Goal: Task Accomplishment & Management: Manage account settings

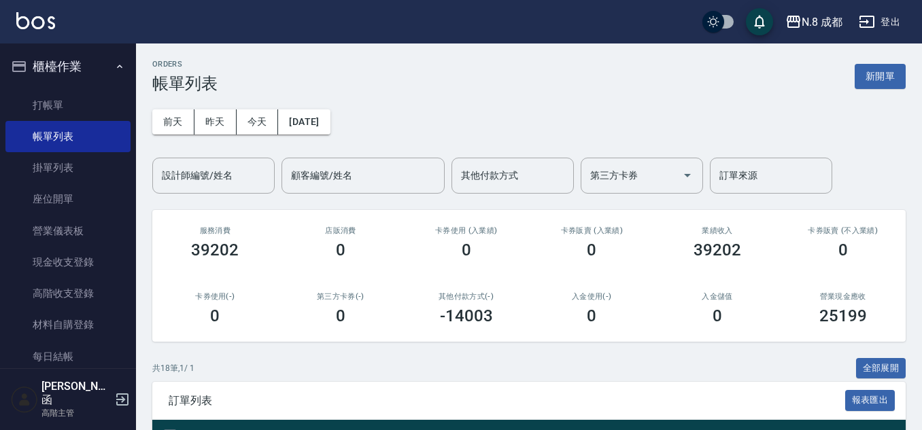
scroll to position [61, 0]
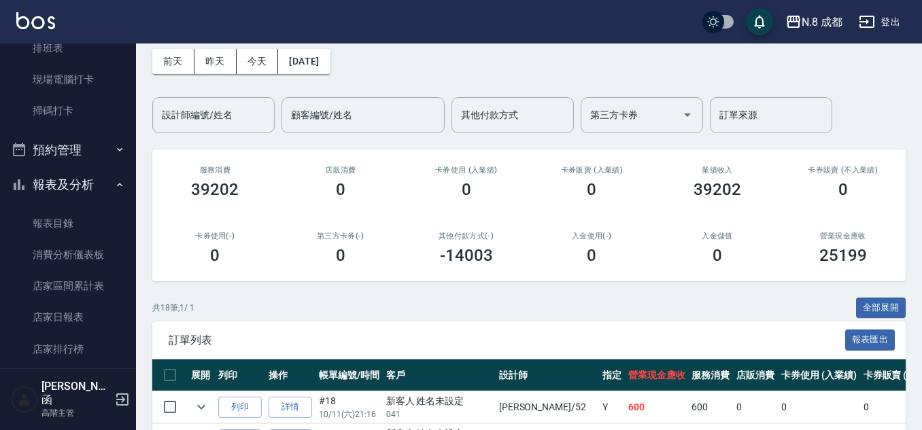
click at [80, 180] on button "報表及分析" at bounding box center [67, 184] width 125 height 35
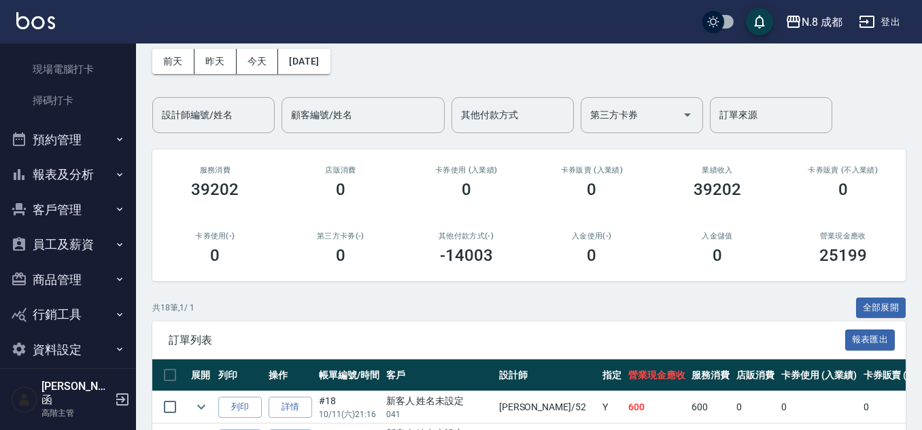
scroll to position [353, 0]
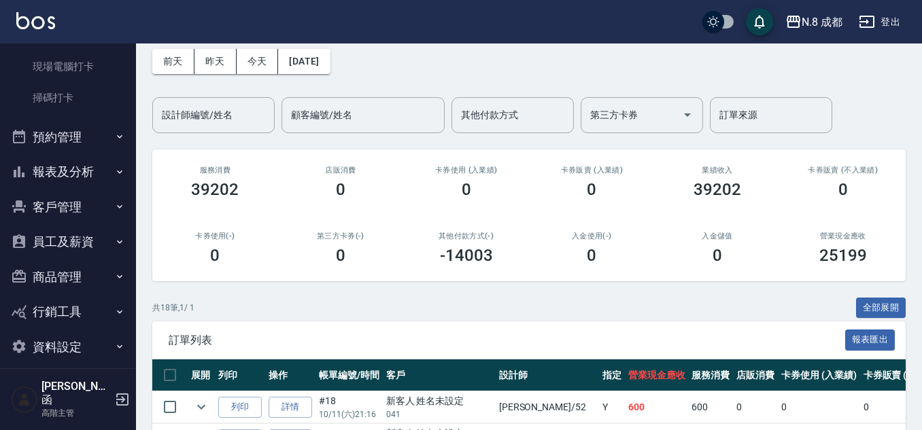
click at [74, 170] on button "報表及分析" at bounding box center [67, 171] width 125 height 35
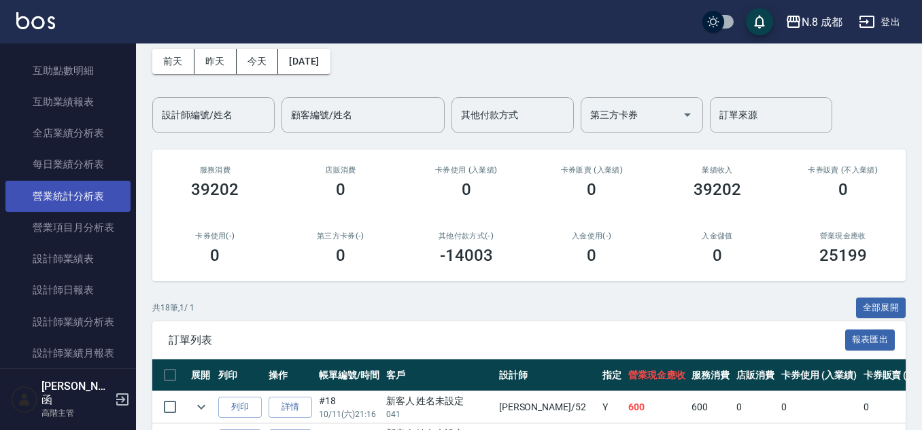
scroll to position [829, 0]
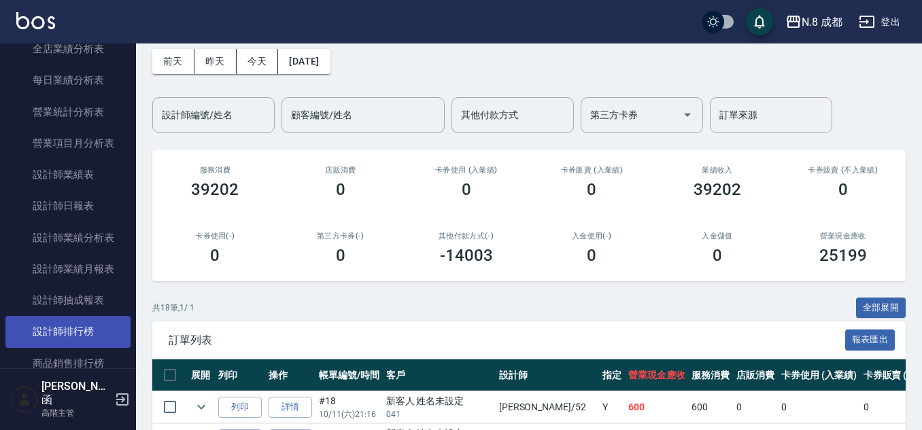
click at [82, 332] on link "設計師排行榜" at bounding box center [67, 331] width 125 height 31
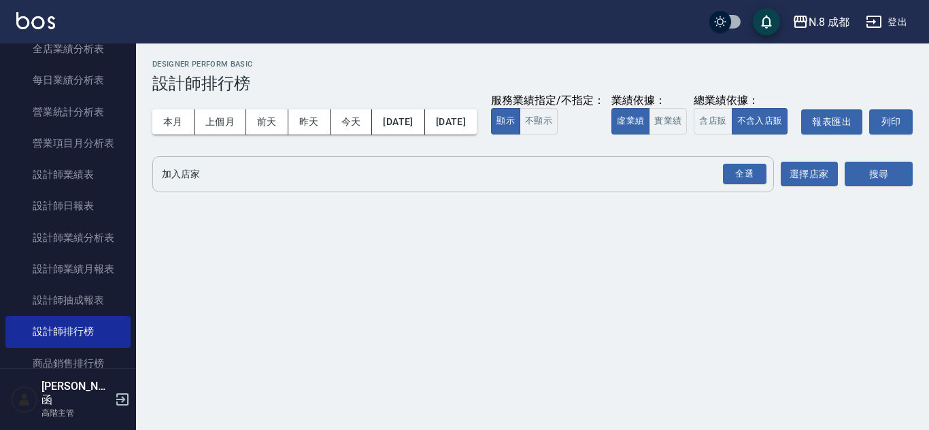
click at [224, 186] on input "加入店家" at bounding box center [452, 175] width 589 height 24
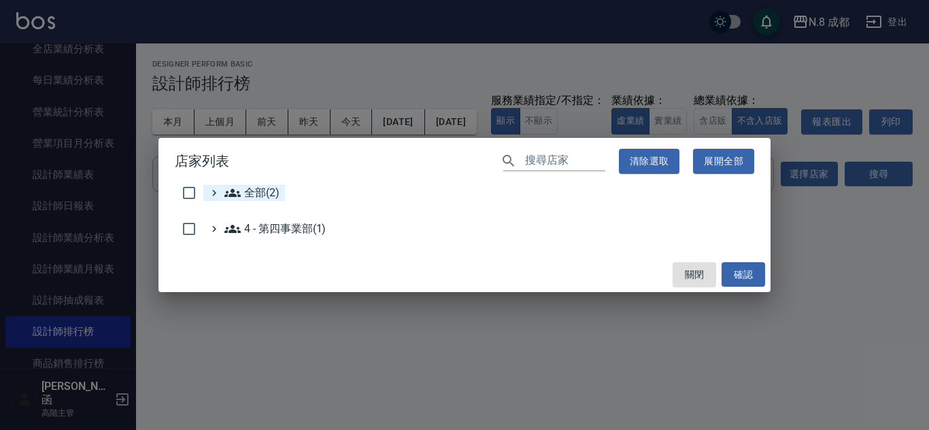
click at [237, 191] on icon at bounding box center [232, 193] width 16 height 16
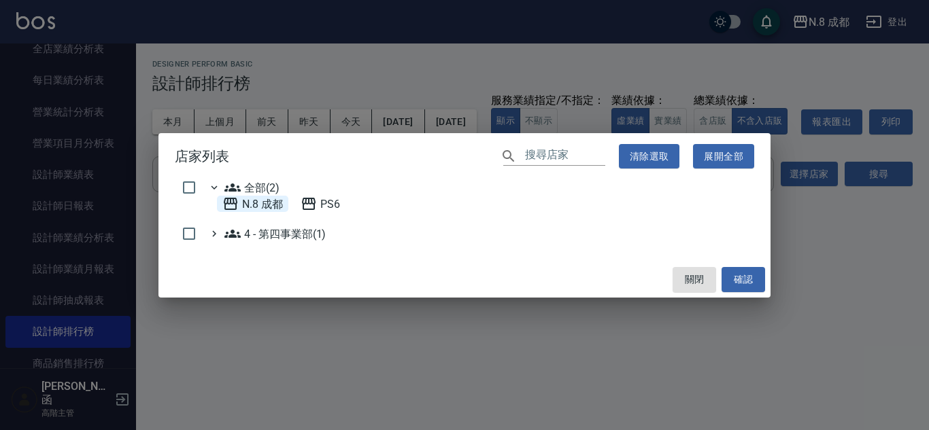
click at [260, 207] on 成都 "N.8 成都" at bounding box center [252, 204] width 61 height 16
click at [749, 281] on button "確認" at bounding box center [743, 279] width 44 height 25
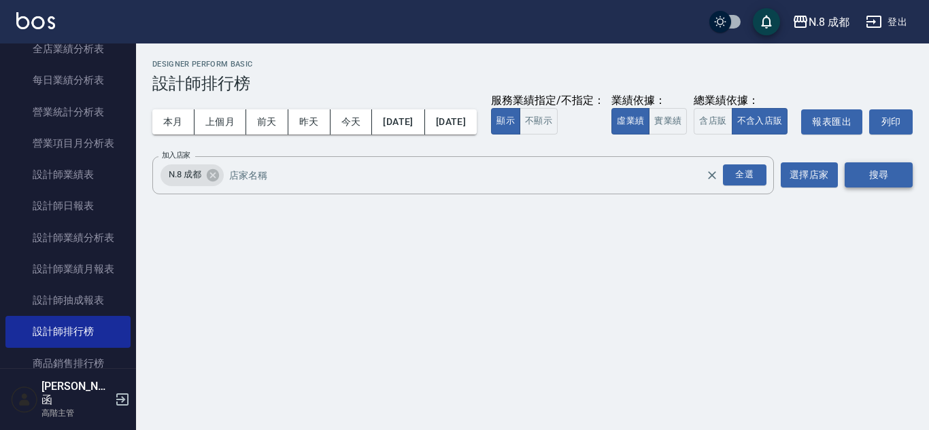
click at [862, 188] on button "搜尋" at bounding box center [878, 175] width 68 height 25
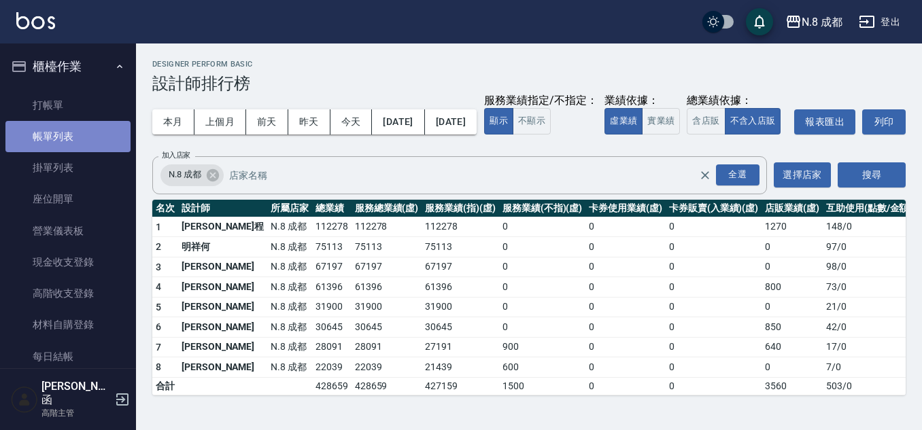
click at [73, 129] on link "帳單列表" at bounding box center [67, 136] width 125 height 31
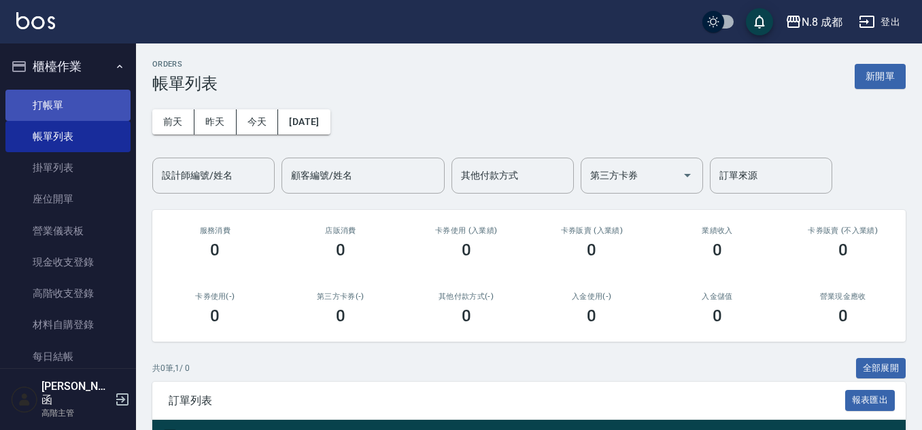
click at [69, 114] on link "打帳單" at bounding box center [67, 105] width 125 height 31
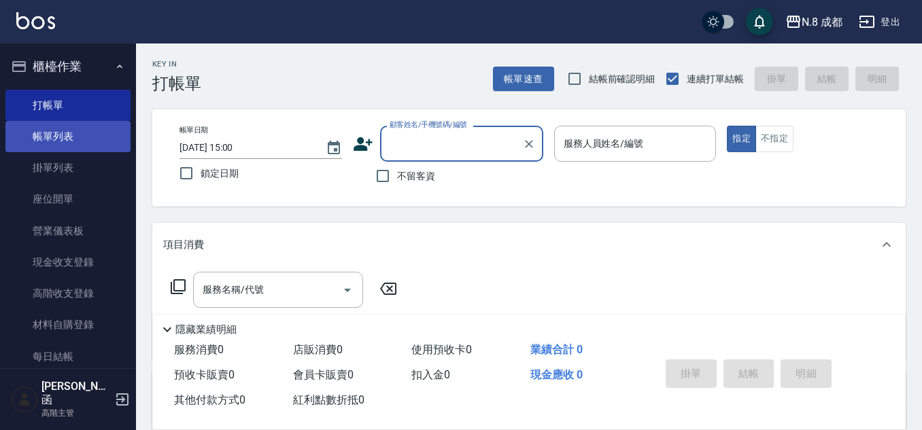
click at [105, 138] on link "帳單列表" at bounding box center [67, 136] width 125 height 31
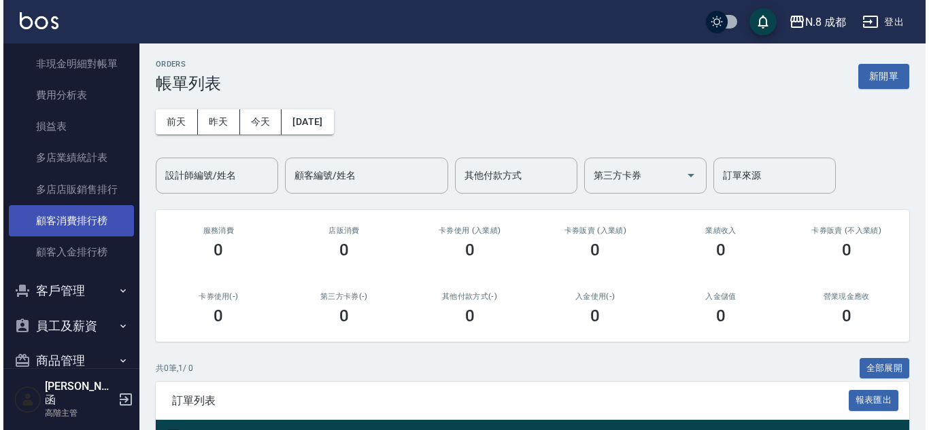
scroll to position [1716, 0]
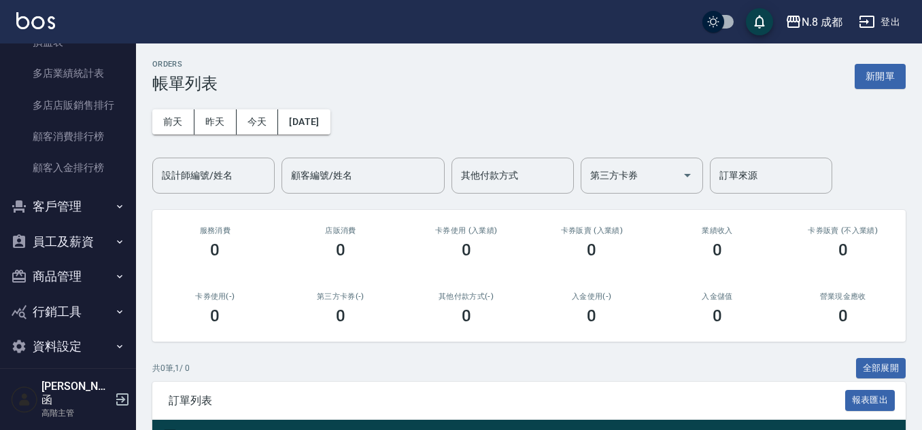
click at [81, 209] on button "客戶管理" at bounding box center [67, 206] width 125 height 35
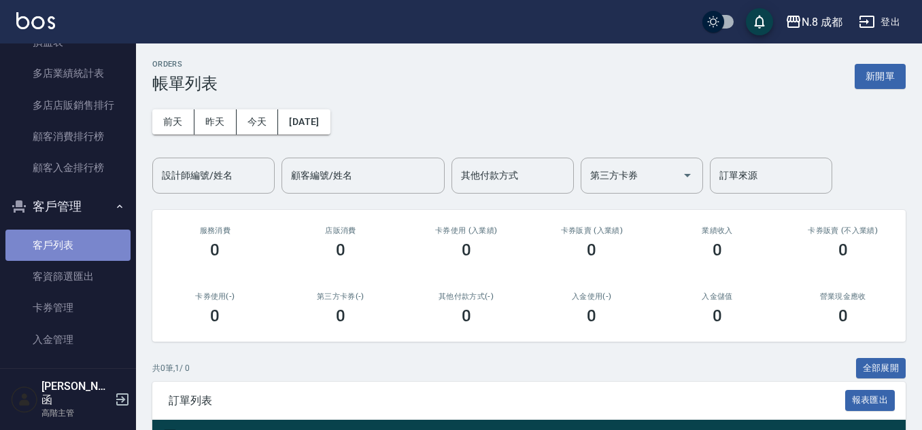
click at [84, 242] on link "客戶列表" at bounding box center [67, 245] width 125 height 31
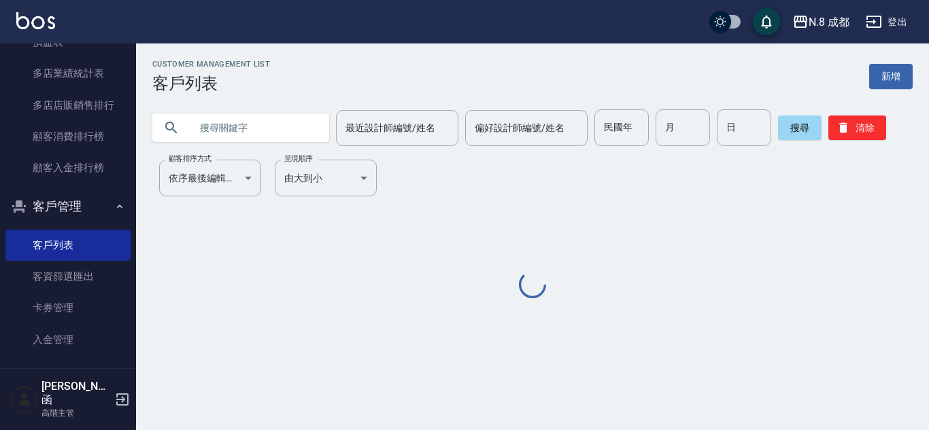
click at [213, 129] on input "text" at bounding box center [254, 127] width 128 height 37
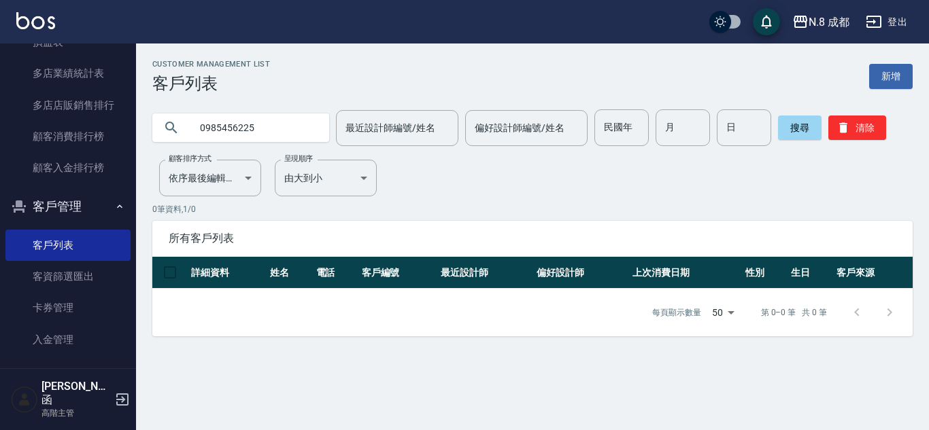
type input "0985456225"
click at [286, 114] on input "0985456225" at bounding box center [254, 127] width 128 height 37
click at [283, 131] on input "0985456225" at bounding box center [254, 127] width 128 height 37
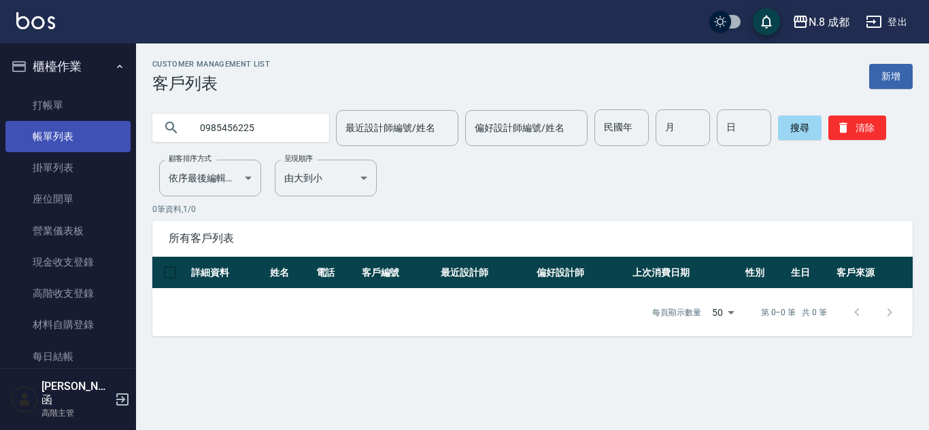
click at [86, 143] on link "帳單列表" at bounding box center [67, 136] width 125 height 31
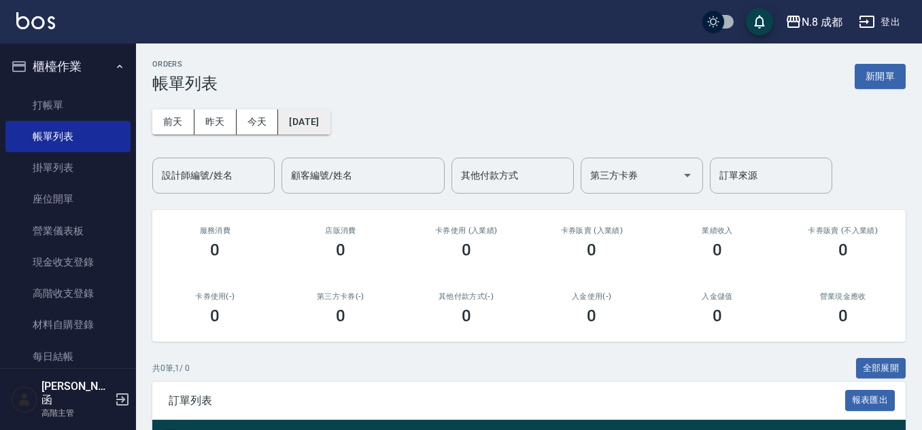
click at [330, 126] on button "2025/10/12" at bounding box center [304, 121] width 52 height 25
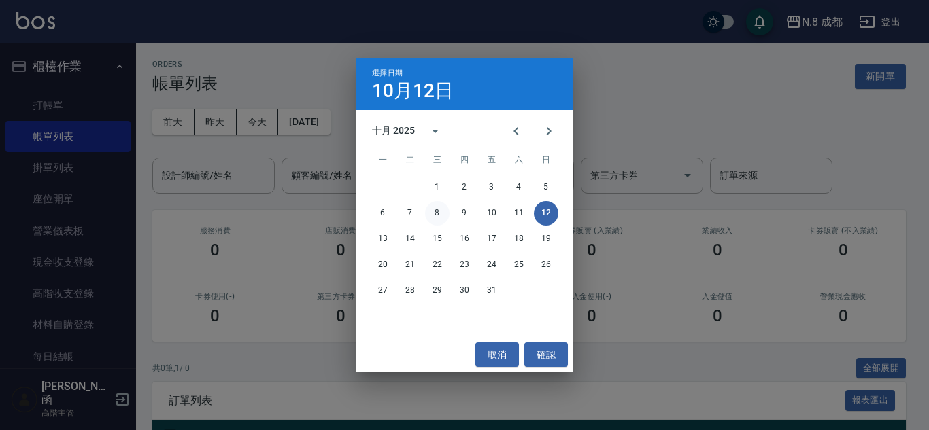
click at [430, 209] on button "8" at bounding box center [437, 213] width 24 height 24
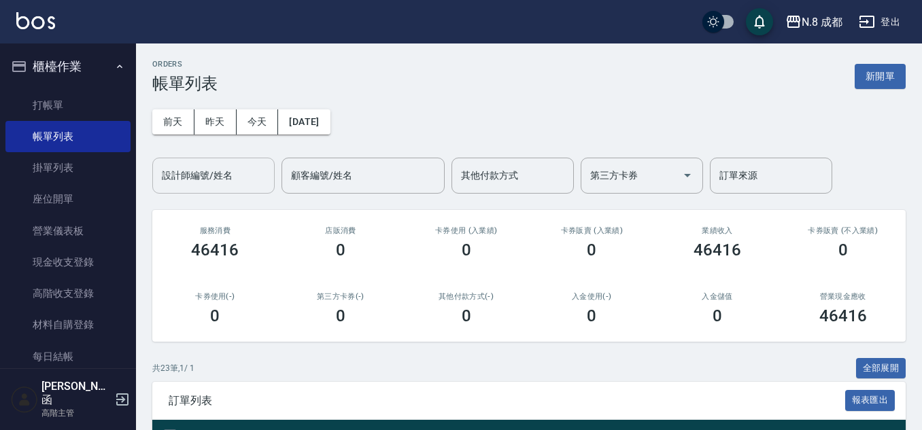
click at [207, 173] on input "設計師編號/姓名" at bounding box center [213, 176] width 110 height 24
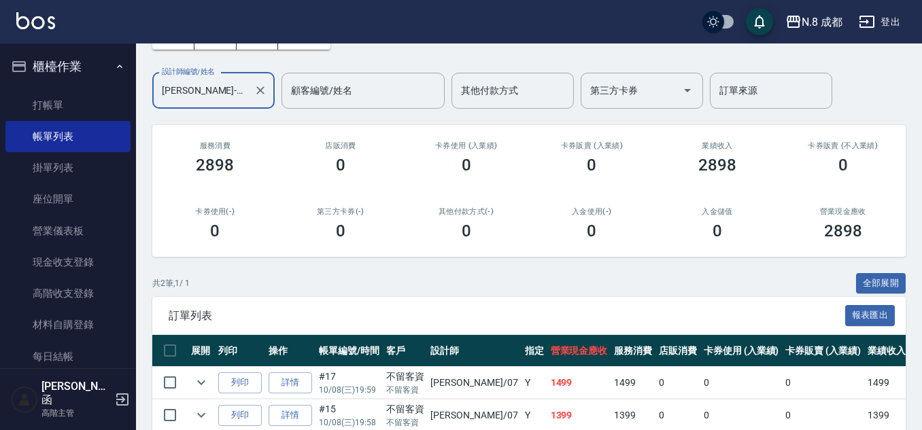
scroll to position [150, 0]
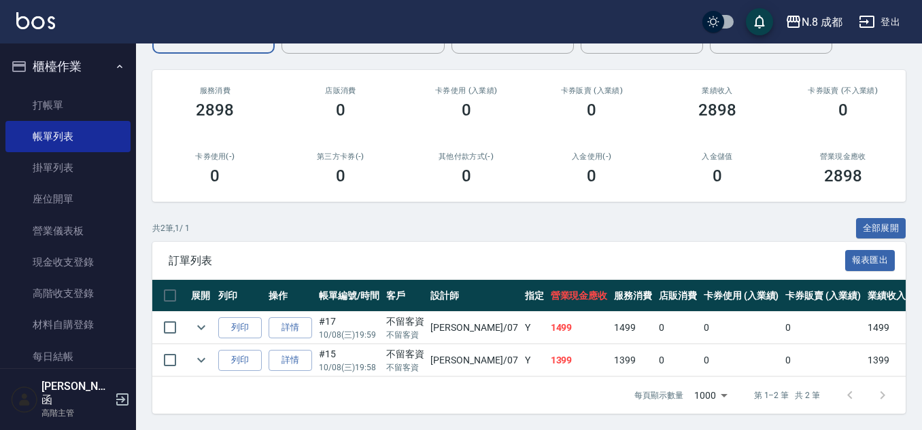
type input "林晏綾-07"
drag, startPoint x: 501, startPoint y: 352, endPoint x: 534, endPoint y: 356, distance: 33.6
click at [534, 356] on tr "列印 詳情 #15 10/08 (三) 19:58 不留客資 不留客資 林晏綾 /07 Y 1399 1399 0 0 0 1399 0 0 0 0 0" at bounding box center [736, 361] width 1169 height 32
click at [519, 377] on div "每頁顯示數量 1000 1000 第 1–2 筆 共 2 筆" at bounding box center [528, 395] width 753 height 37
drag, startPoint x: 500, startPoint y: 351, endPoint x: 567, endPoint y: 351, distance: 67.3
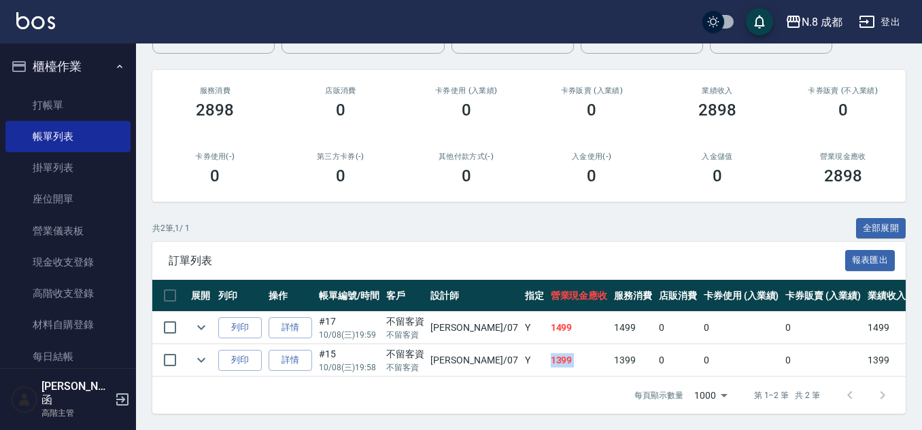
click at [567, 351] on tr "列印 詳情 #15 10/08 (三) 19:58 不留客資 不留客資 林晏綾 /07 Y 1399 1399 0 0 0 1399 0 0 0 0 0" at bounding box center [736, 361] width 1169 height 32
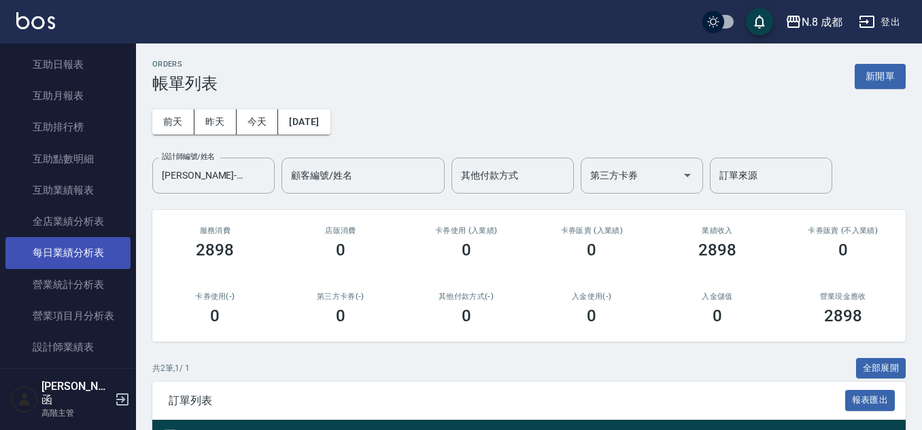
scroll to position [680, 0]
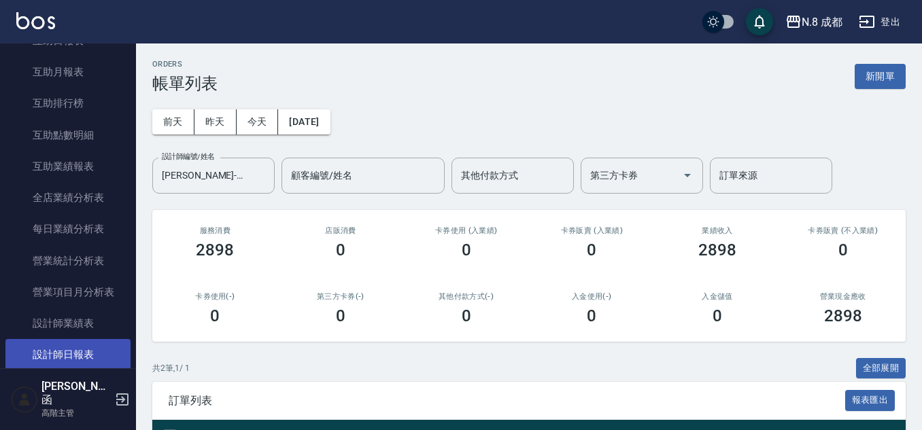
click at [80, 360] on link "設計師日報表" at bounding box center [67, 354] width 125 height 31
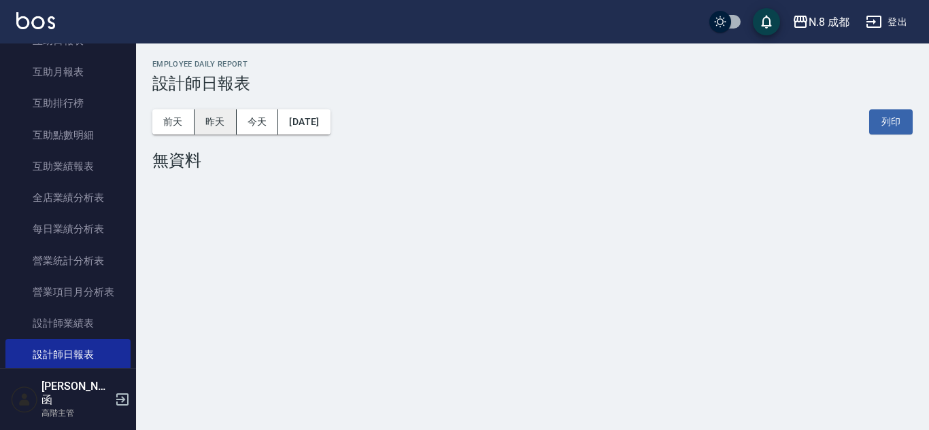
click at [229, 127] on button "昨天" at bounding box center [215, 121] width 42 height 25
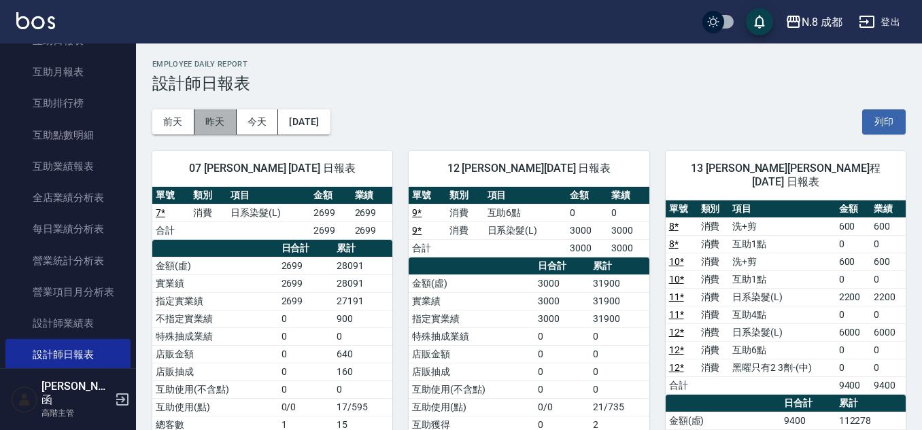
click at [225, 127] on button "昨天" at bounding box center [215, 121] width 42 height 25
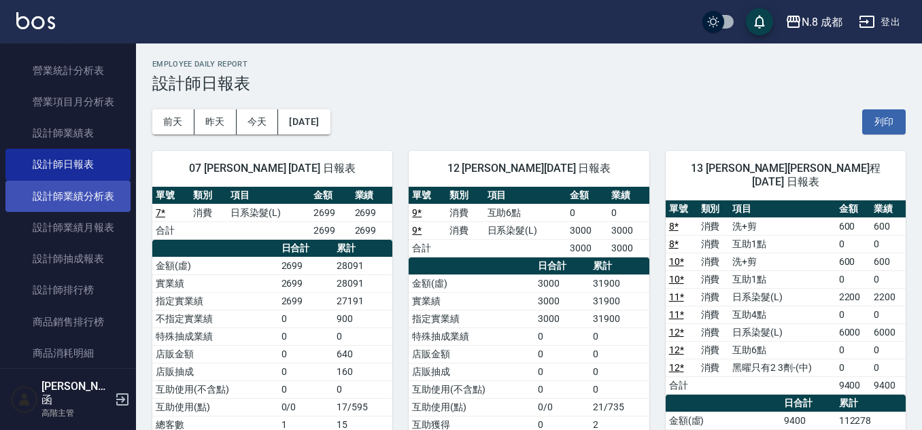
scroll to position [884, 0]
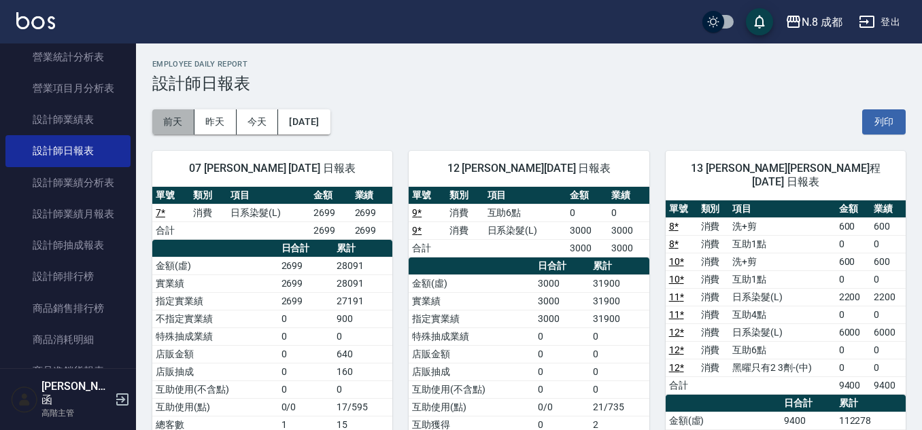
click at [182, 118] on button "前天" at bounding box center [173, 121] width 42 height 25
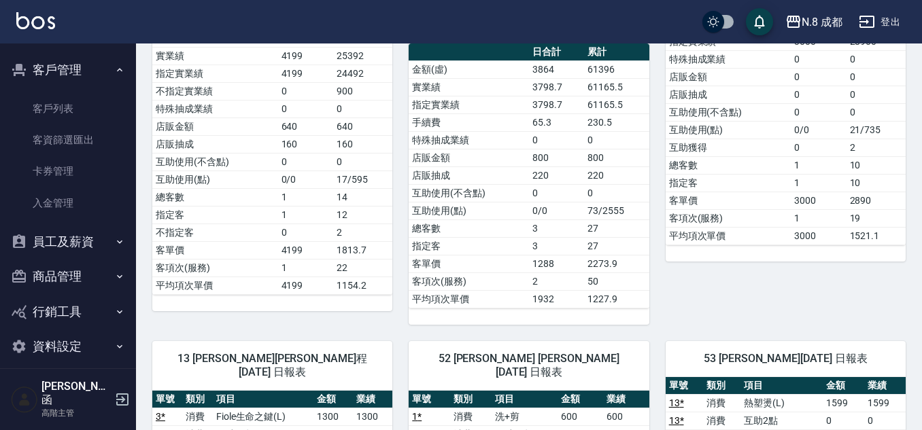
scroll to position [476, 0]
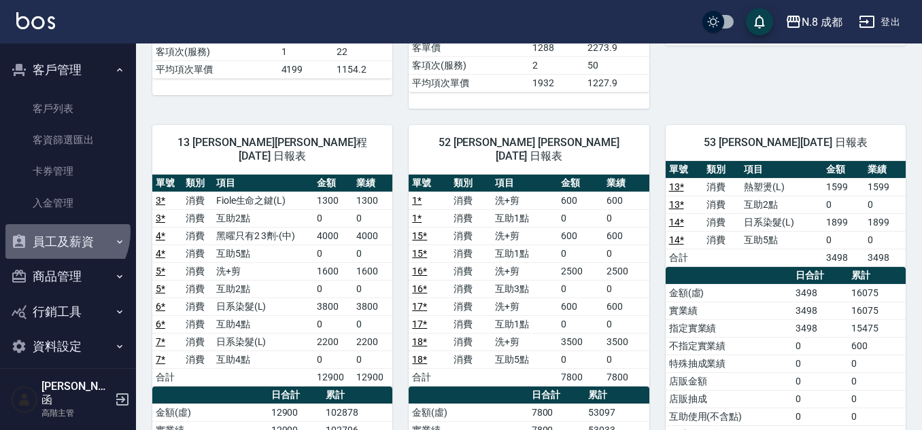
click at [61, 233] on button "員工及薪資" at bounding box center [67, 241] width 125 height 35
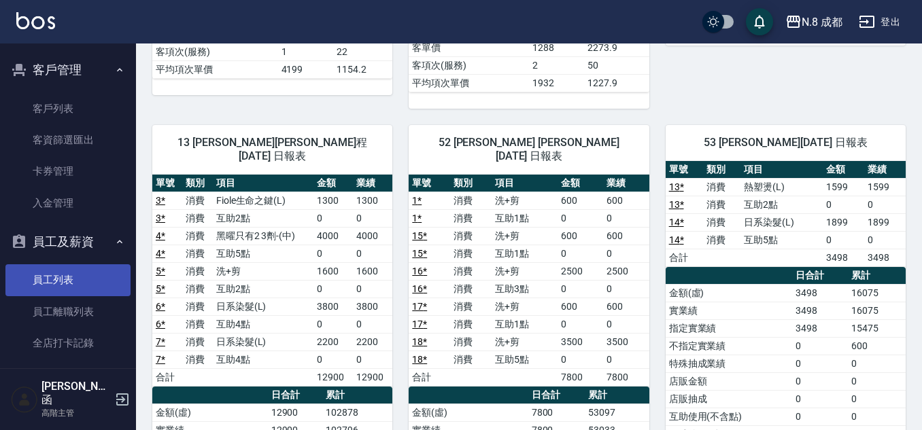
click at [90, 271] on link "員工列表" at bounding box center [67, 279] width 125 height 31
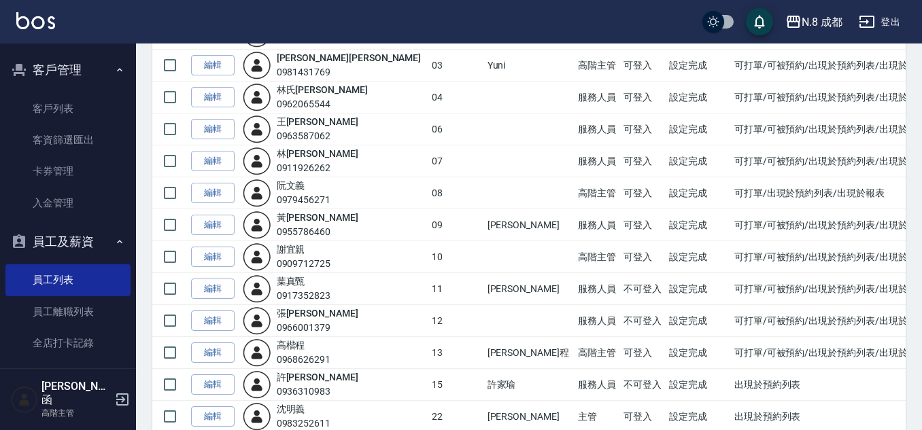
scroll to position [136, 0]
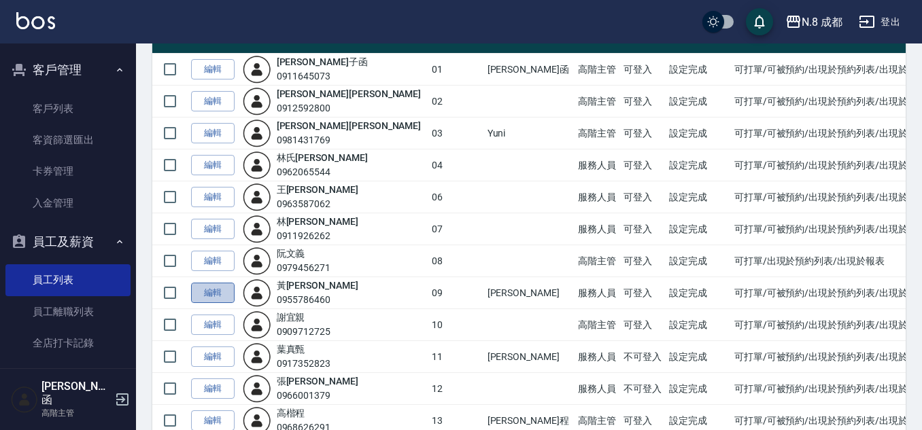
click at [231, 292] on link "編輯" at bounding box center [213, 293] width 44 height 21
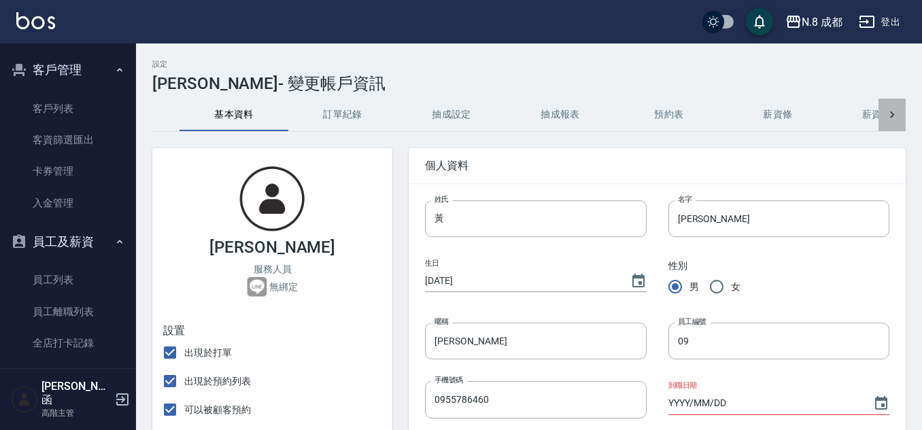
click at [893, 112] on icon at bounding box center [892, 115] width 14 height 14
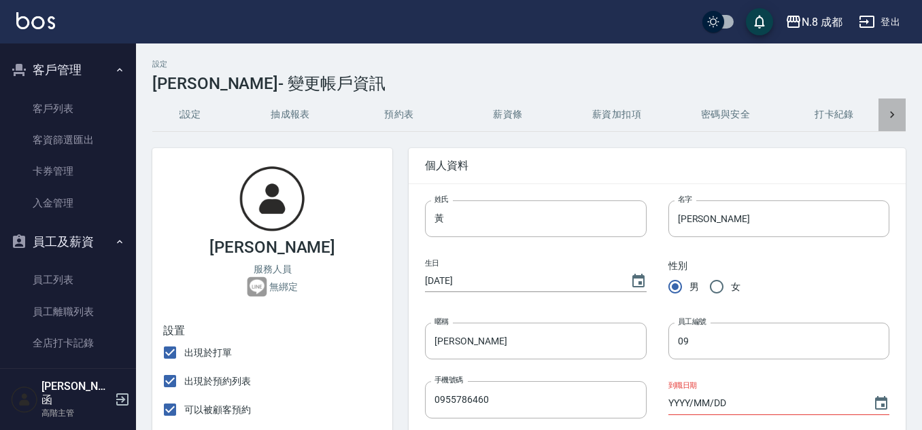
click at [893, 112] on div "基本資料 訂單紀錄 抽成設定 抽成報表 預約表 薪資條 薪資加扣項 密碼與安全 打卡紀錄" at bounding box center [528, 115] width 753 height 33
click at [715, 114] on button "密碼與安全" at bounding box center [715, 115] width 109 height 33
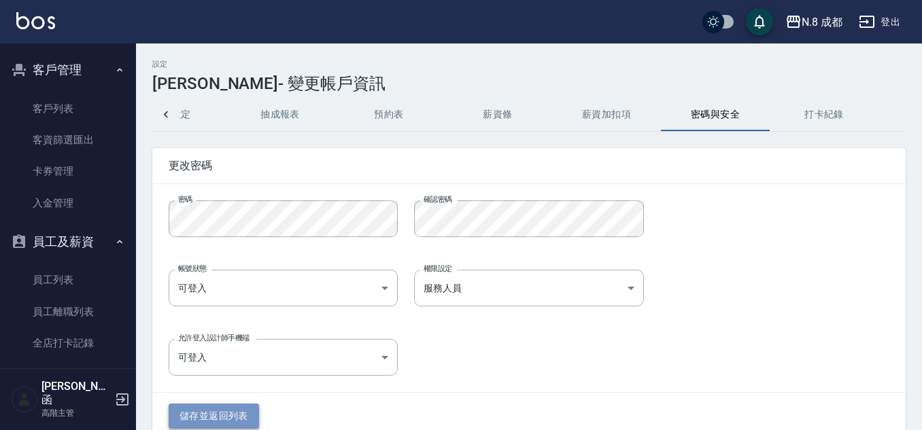
click at [224, 418] on button "儲存並返回列表" at bounding box center [214, 416] width 90 height 25
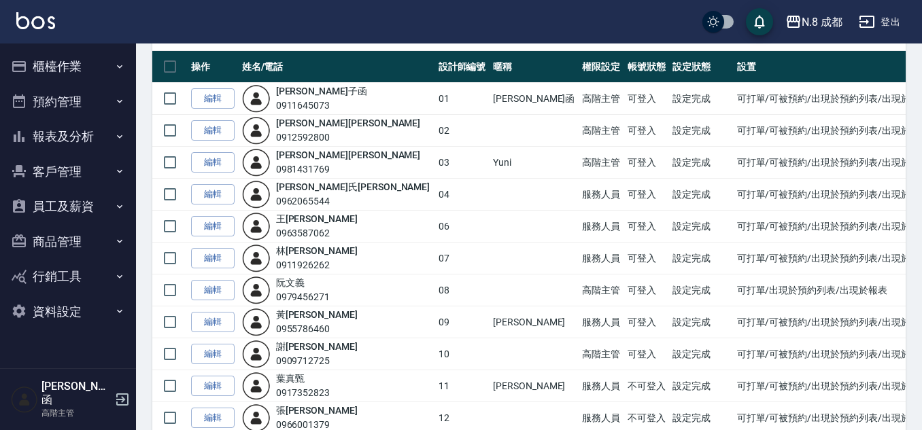
scroll to position [204, 0]
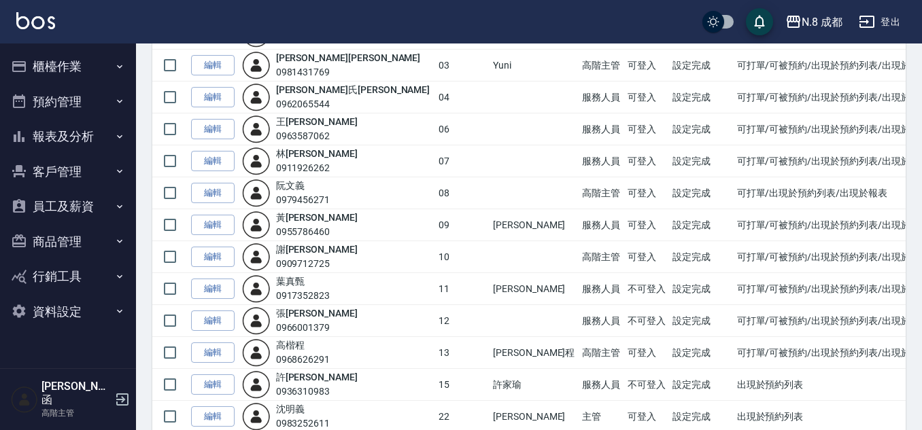
click at [177, 220] on input "checkbox" at bounding box center [170, 225] width 29 height 29
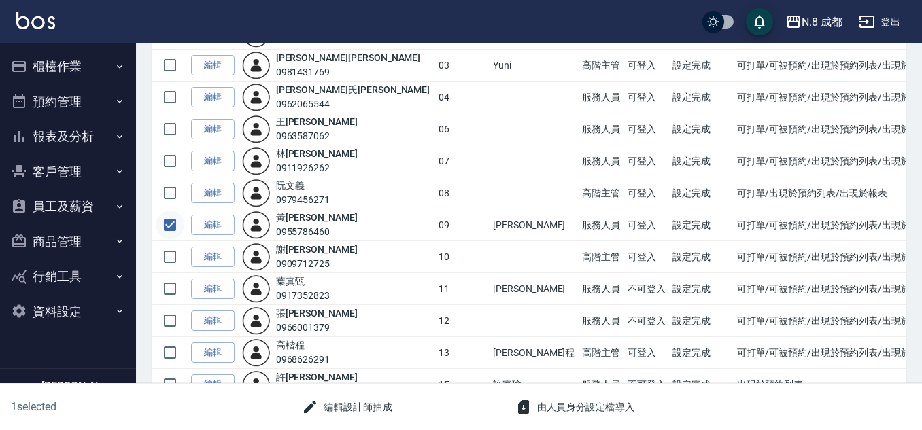
click at [174, 226] on input "checkbox" at bounding box center [170, 225] width 29 height 29
checkbox input "false"
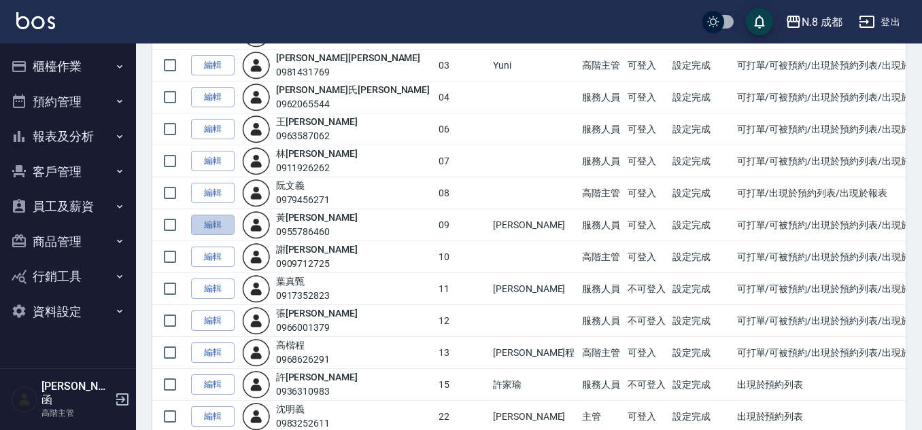
click at [218, 220] on link "編輯" at bounding box center [213, 225] width 44 height 21
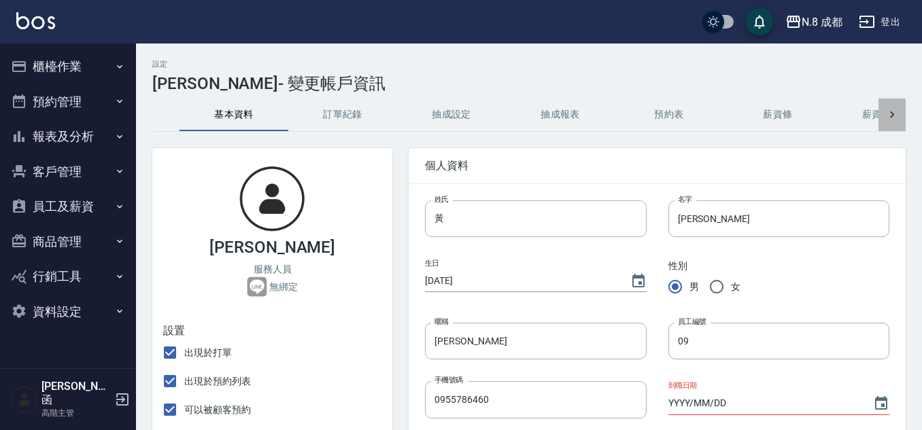
click at [889, 113] on icon at bounding box center [892, 115] width 14 height 14
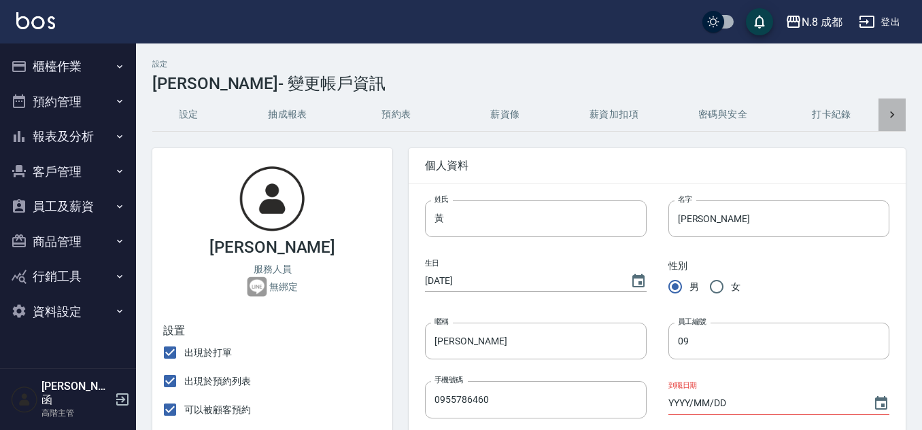
click at [889, 113] on div "基本資料 訂單紀錄 抽成設定 抽成報表 預約表 薪資條 薪資加扣項 密碼與安全 打卡紀錄" at bounding box center [528, 115] width 753 height 33
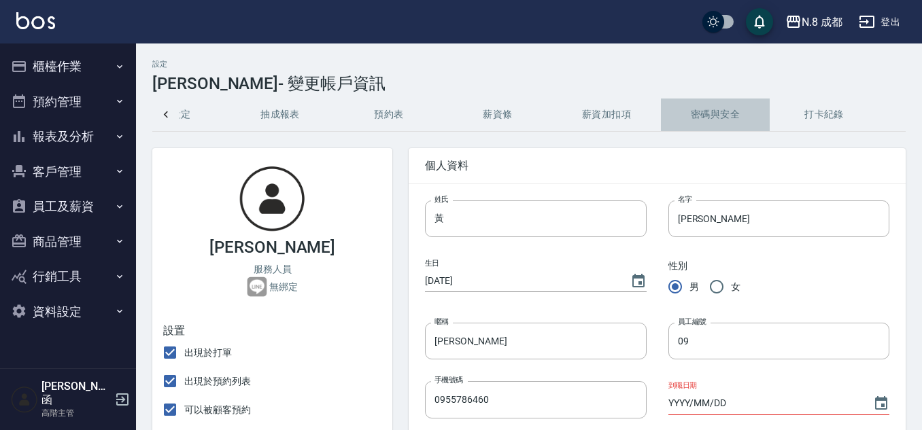
click at [729, 109] on button "密碼與安全" at bounding box center [715, 115] width 109 height 33
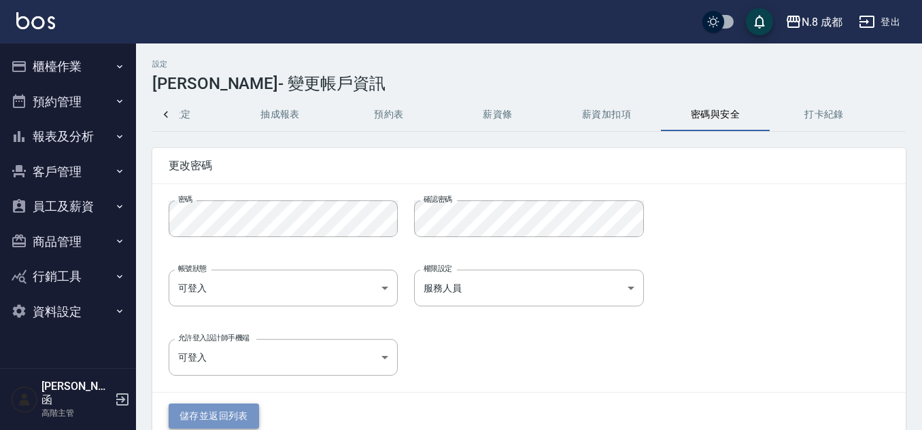
click at [235, 420] on button "儲存並返回列表" at bounding box center [214, 416] width 90 height 25
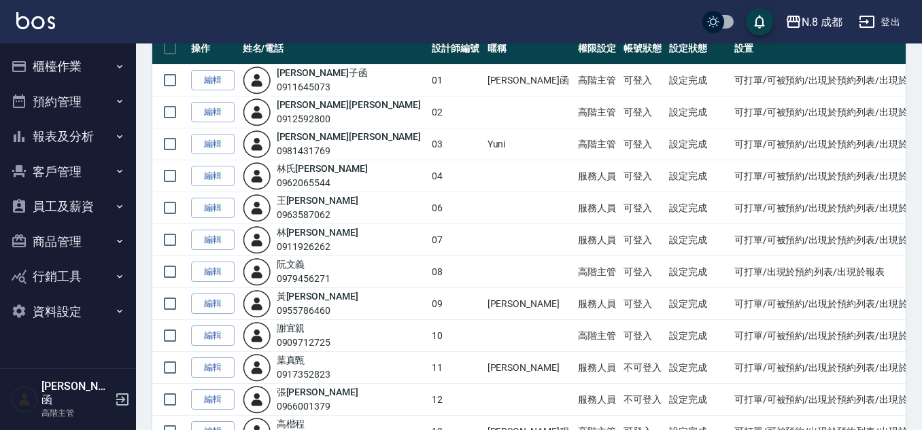
scroll to position [204, 0]
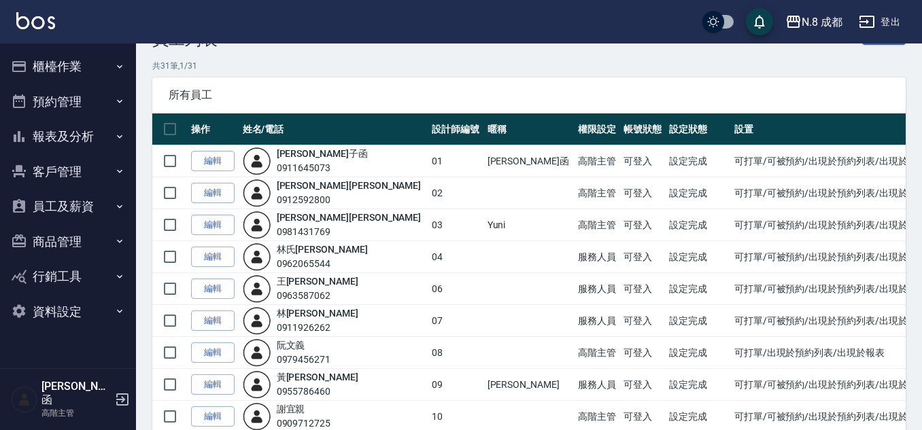
scroll to position [68, 0]
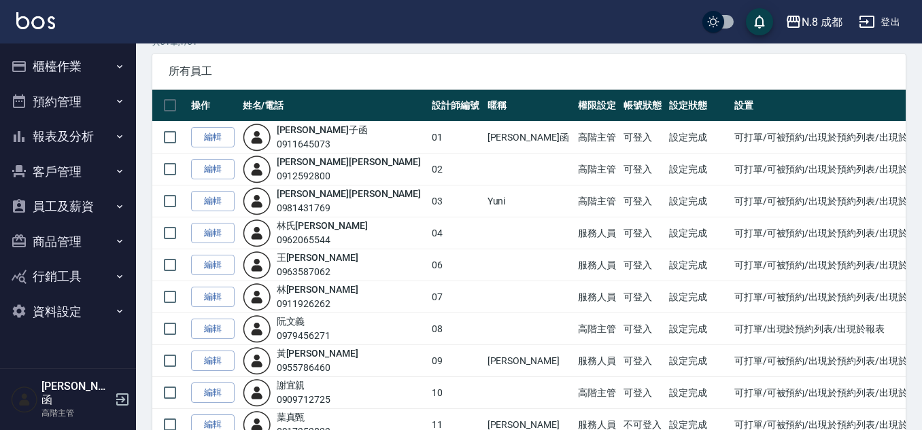
click at [57, 314] on button "資料設定" at bounding box center [67, 311] width 125 height 35
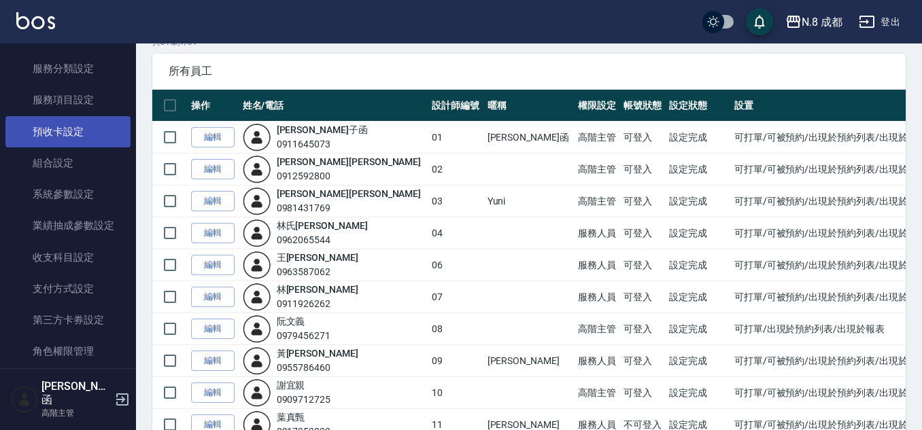
scroll to position [290, 0]
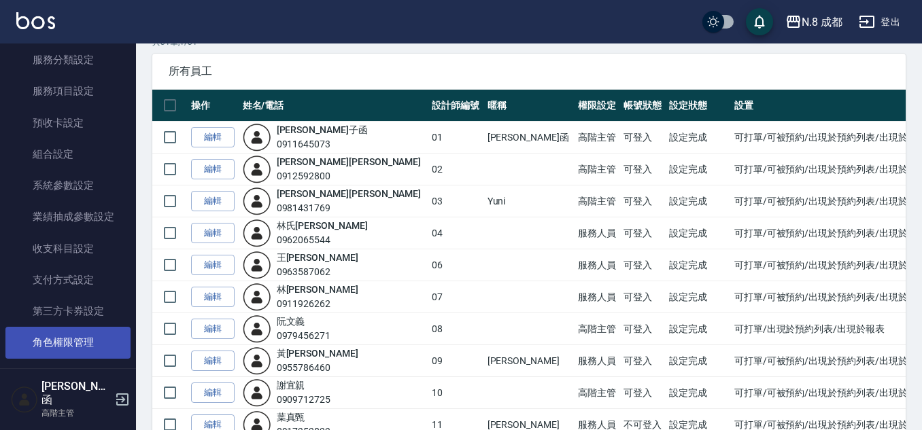
click at [69, 338] on link "角色權限管理" at bounding box center [67, 342] width 125 height 31
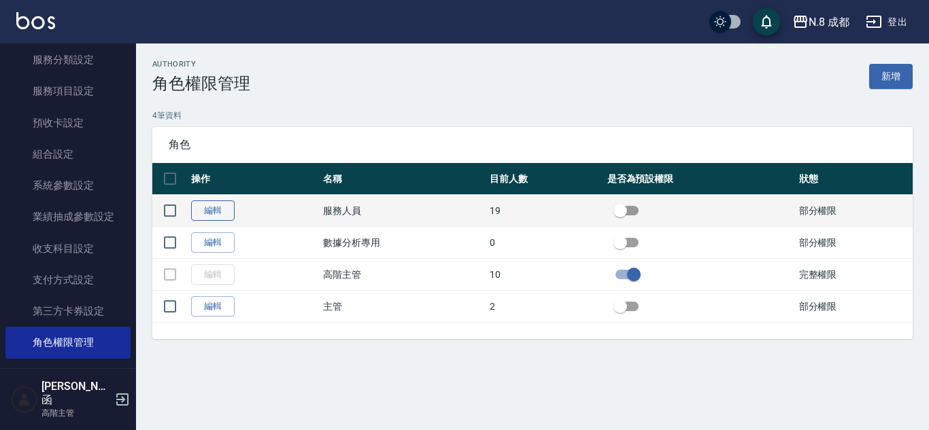
click at [221, 208] on link "編輯" at bounding box center [213, 211] width 44 height 21
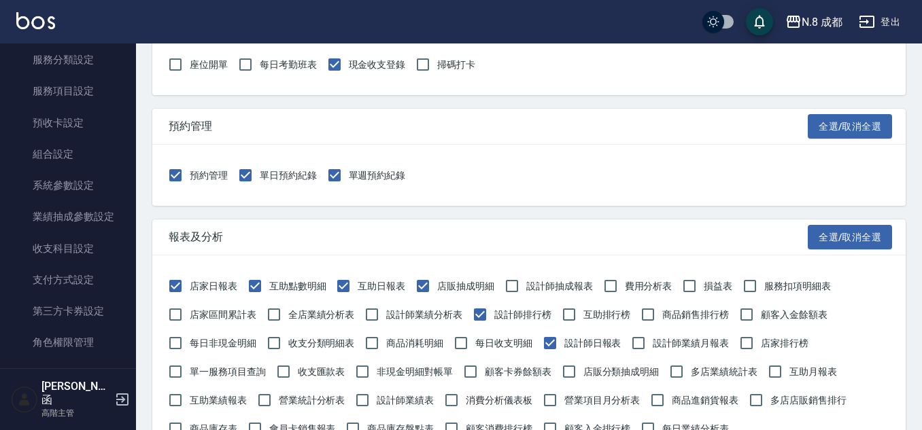
scroll to position [340, 0]
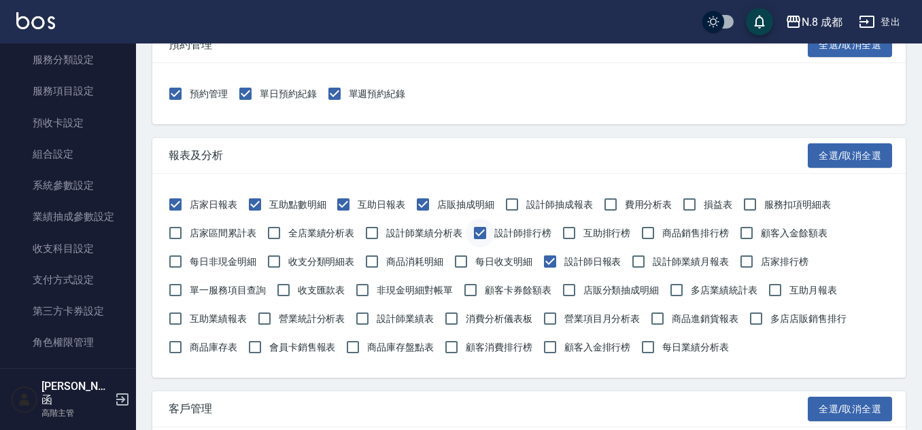
click at [477, 233] on input "設計師排行榜" at bounding box center [480, 233] width 29 height 29
click at [479, 227] on input "設計師排行榜" at bounding box center [480, 233] width 29 height 29
checkbox input "true"
click at [177, 201] on input "店家日報表" at bounding box center [175, 204] width 29 height 29
checkbox input "false"
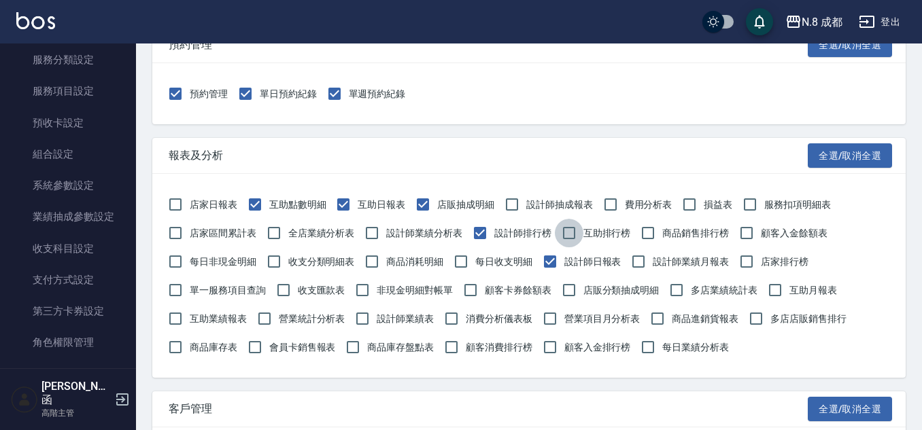
click at [571, 230] on input "互助排行榜" at bounding box center [569, 233] width 29 height 29
checkbox input "true"
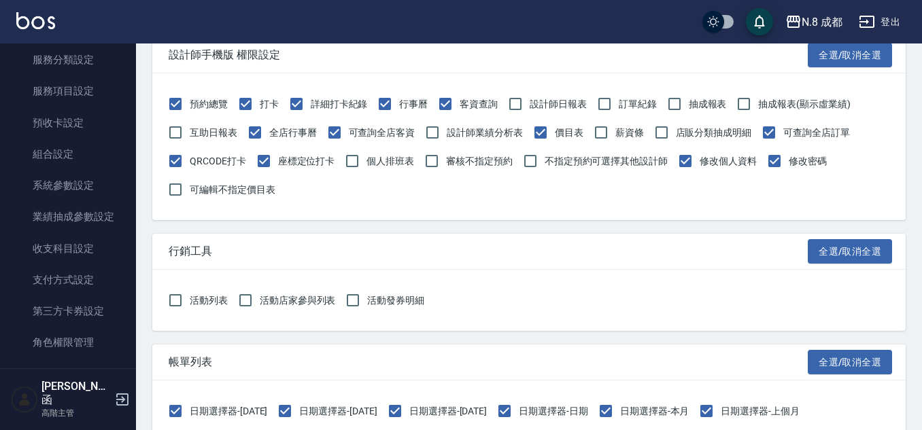
scroll to position [1707, 0]
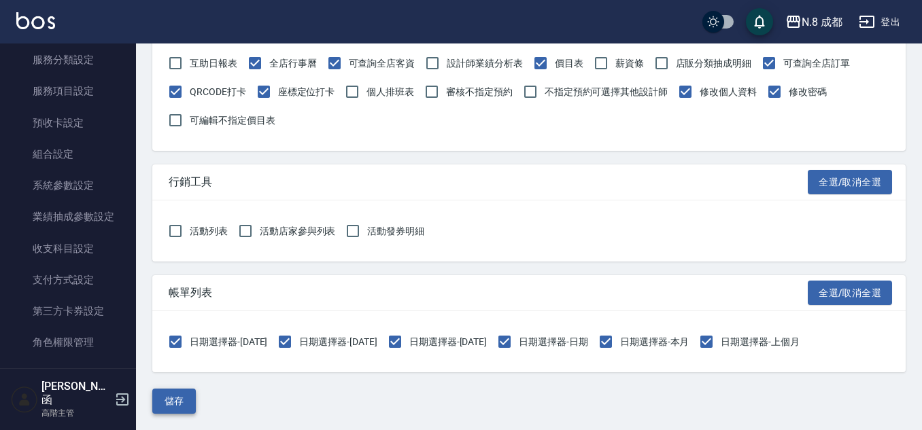
click at [172, 395] on button "儲存" at bounding box center [174, 401] width 44 height 25
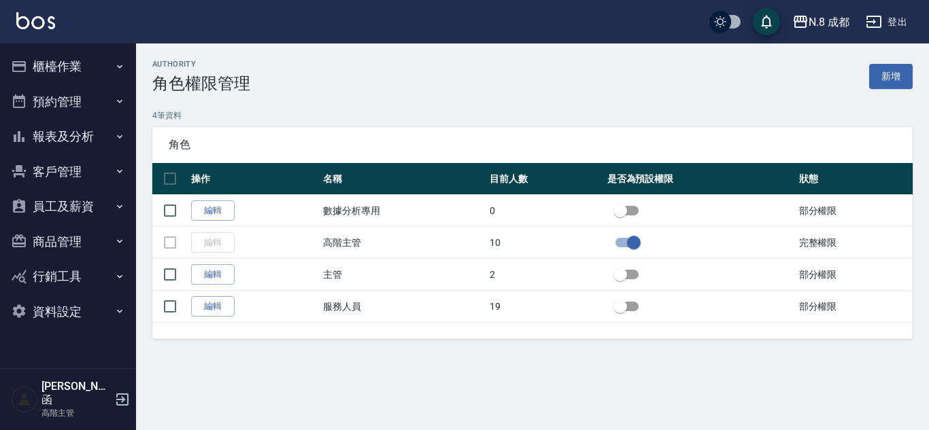
click at [74, 136] on button "報表及分析" at bounding box center [67, 136] width 125 height 35
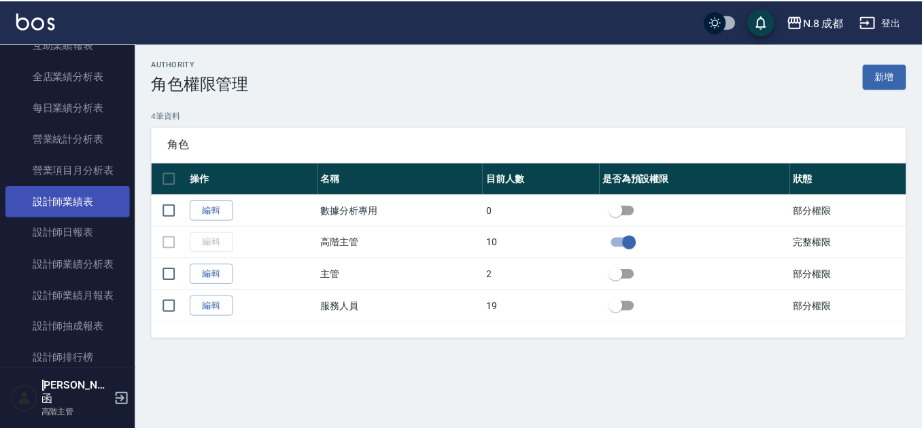
scroll to position [544, 0]
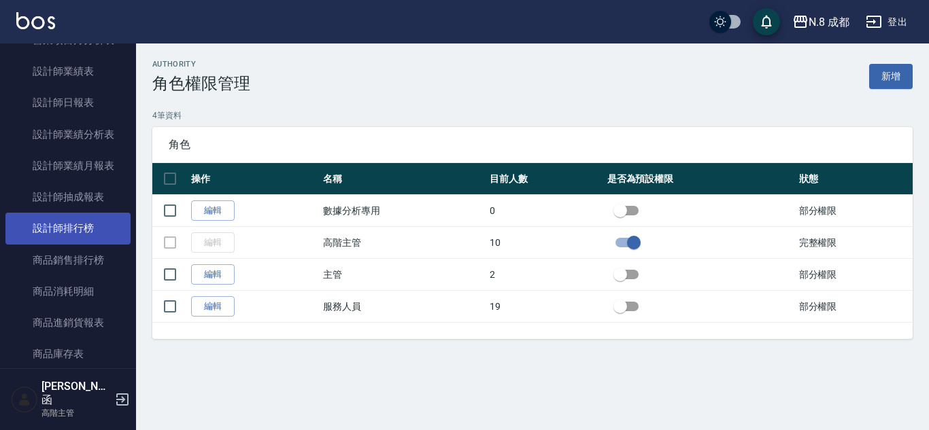
click at [69, 233] on link "設計師排行榜" at bounding box center [67, 228] width 125 height 31
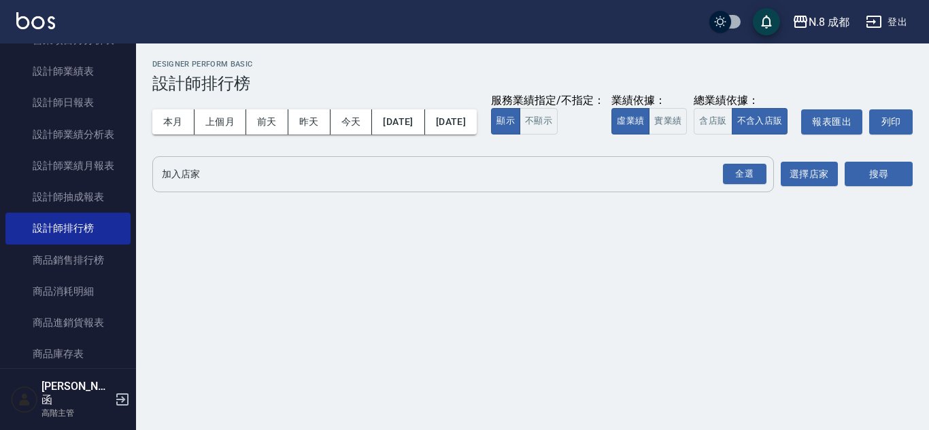
click at [242, 186] on input "加入店家" at bounding box center [452, 175] width 589 height 24
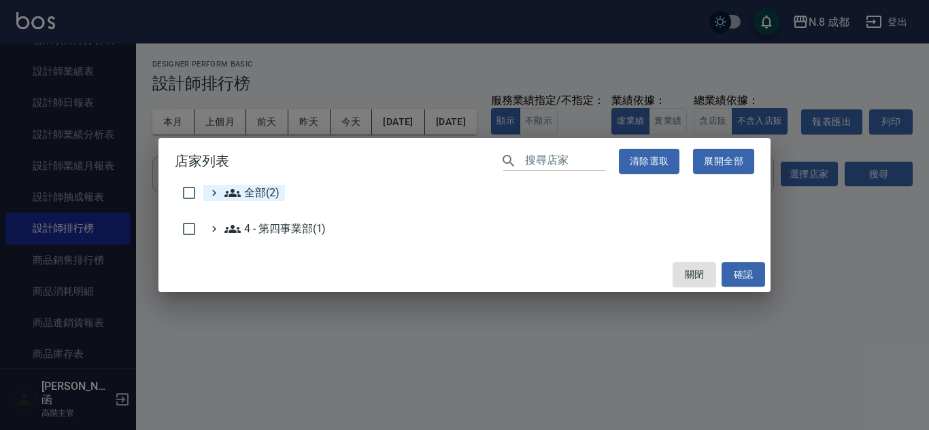
click at [233, 196] on icon at bounding box center [232, 193] width 16 height 8
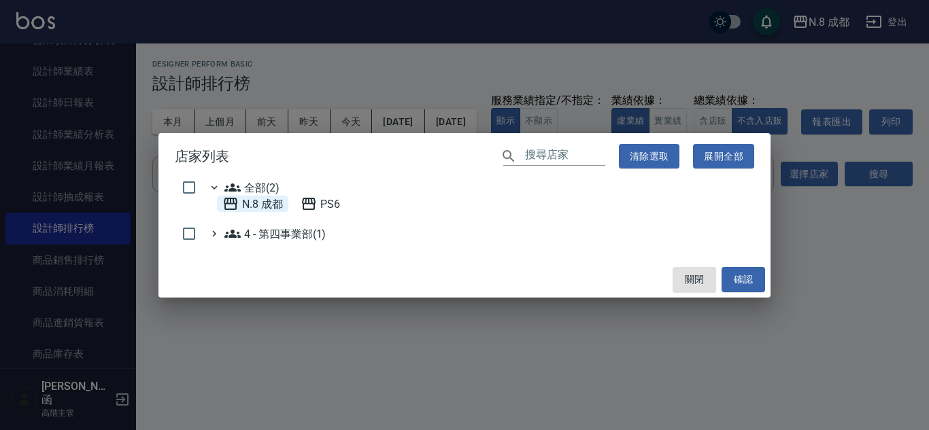
click at [264, 205] on 成都 "N.8 成都" at bounding box center [252, 204] width 61 height 16
click at [747, 284] on button "確認" at bounding box center [743, 279] width 44 height 25
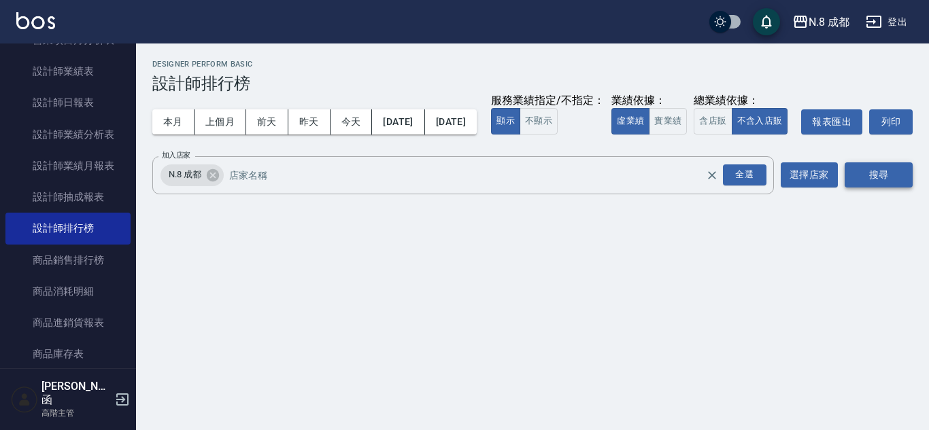
click at [887, 188] on button "搜尋" at bounding box center [878, 175] width 68 height 25
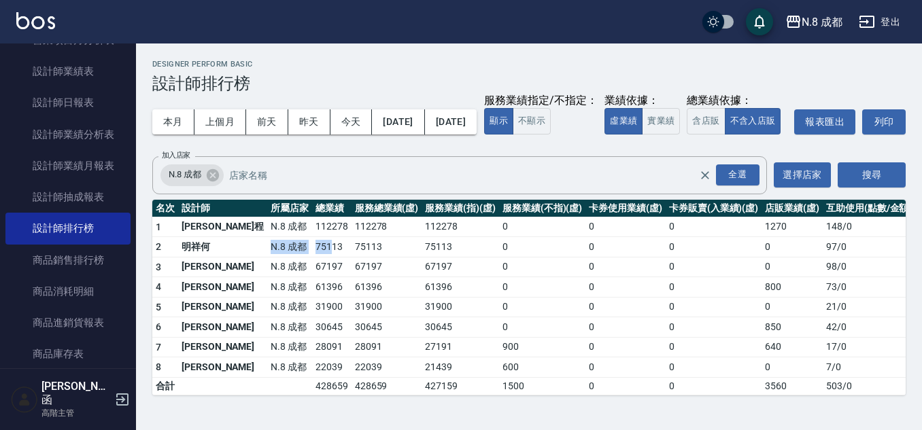
drag, startPoint x: 222, startPoint y: 273, endPoint x: 284, endPoint y: 250, distance: 66.3
click at [285, 258] on tr "2 明祥何 N.8 成都 75113 75113 75113 0 0 0 0 97 / 0" at bounding box center [533, 247] width 763 height 20
click at [304, 131] on button "昨天" at bounding box center [309, 121] width 42 height 25
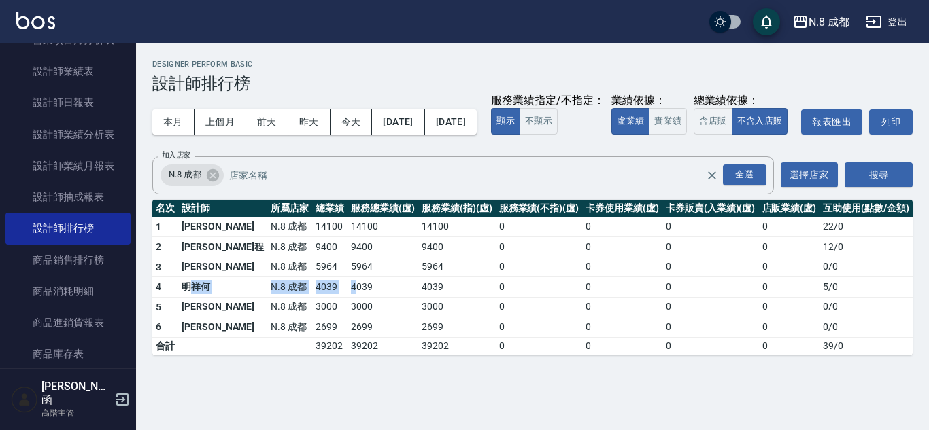
drag, startPoint x: 189, startPoint y: 311, endPoint x: 319, endPoint y: 309, distance: 129.9
click at [315, 298] on tr "4 明祥何 N.8 成都 4039 4039 4039 0 0 0 0 5 / 0" at bounding box center [532, 287] width 760 height 20
click at [354, 298] on td "4039" at bounding box center [382, 287] width 71 height 20
drag, startPoint x: 175, startPoint y: 114, endPoint x: 345, endPoint y: 135, distance: 172.0
click at [175, 114] on button "本月" at bounding box center [173, 121] width 42 height 25
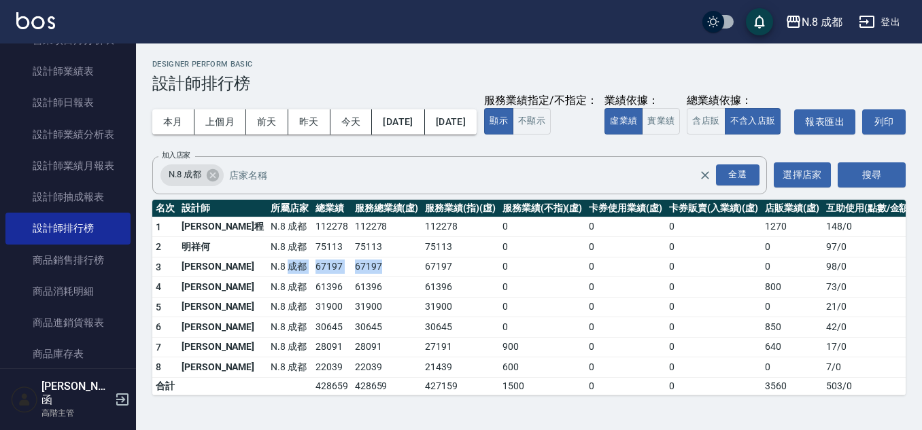
drag, startPoint x: 246, startPoint y: 296, endPoint x: 349, endPoint y: 292, distance: 103.4
click at [349, 277] on tr "3 楊博舜 N.8 成都 67197 67197 67197 0 0 0 0 98 / 0" at bounding box center [533, 267] width 763 height 20
click at [585, 318] on td "0" at bounding box center [625, 307] width 80 height 20
